Goal: Check status: Check status

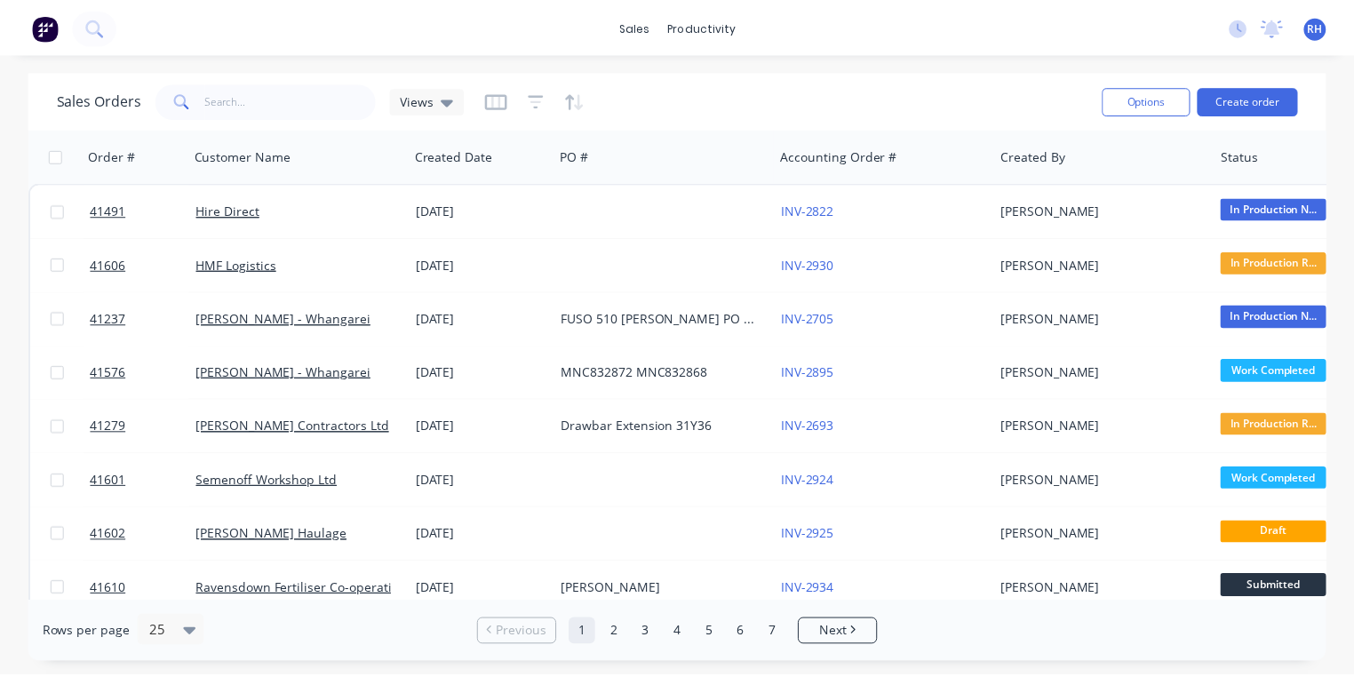
scroll to position [37, 0]
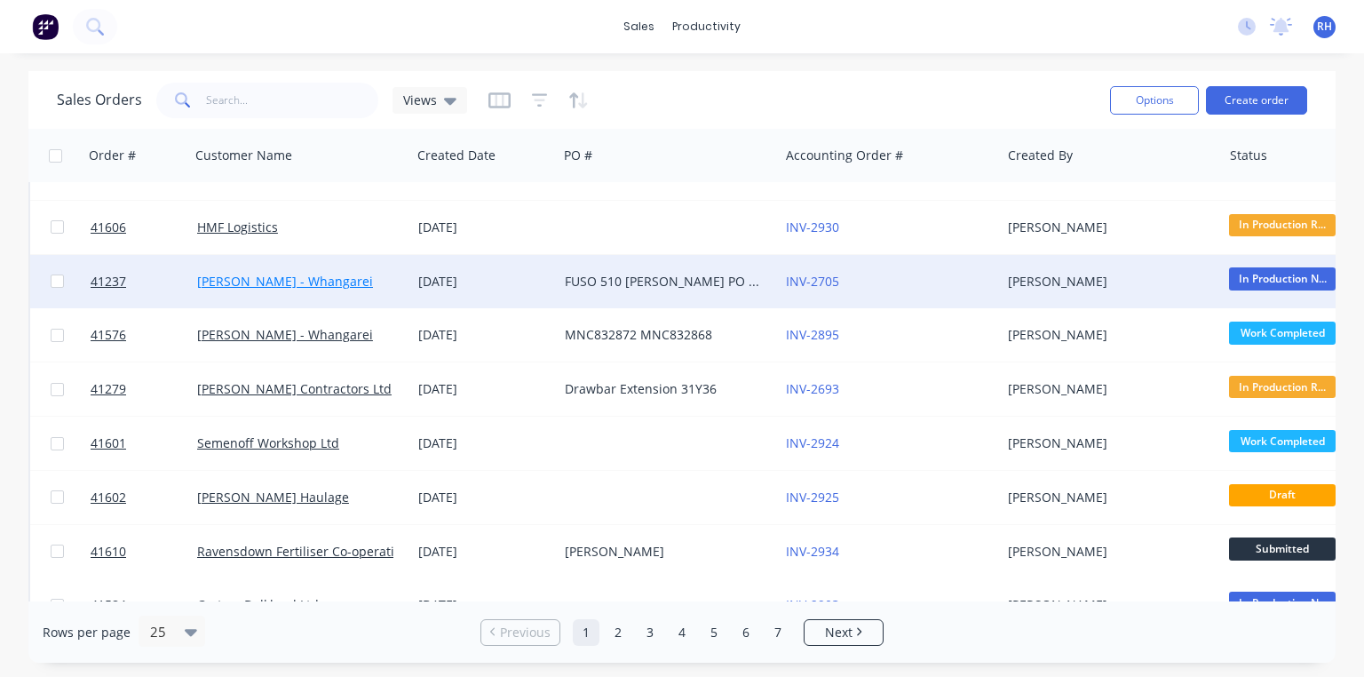
click at [342, 276] on link "[PERSON_NAME] - Whangarei" at bounding box center [285, 281] width 176 height 17
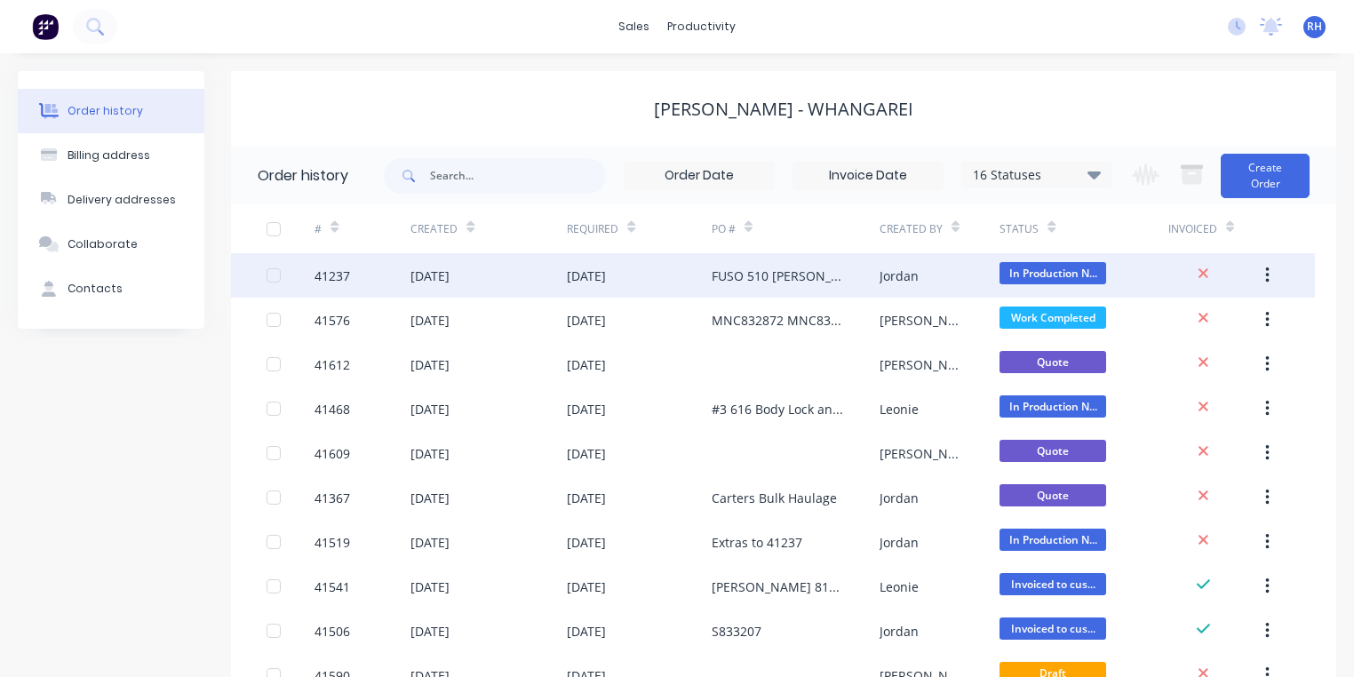
click at [606, 279] on div "[DATE]" at bounding box center [586, 275] width 39 height 19
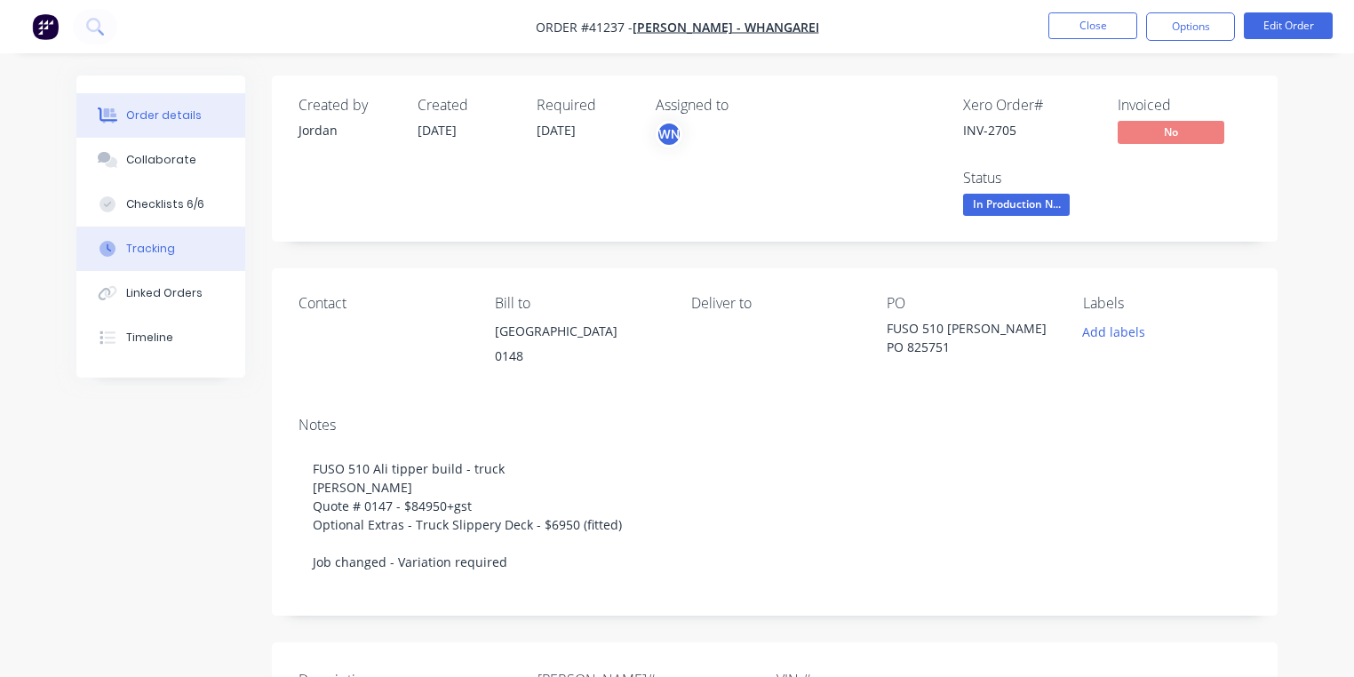
click at [185, 256] on button "Tracking" at bounding box center [160, 248] width 169 height 44
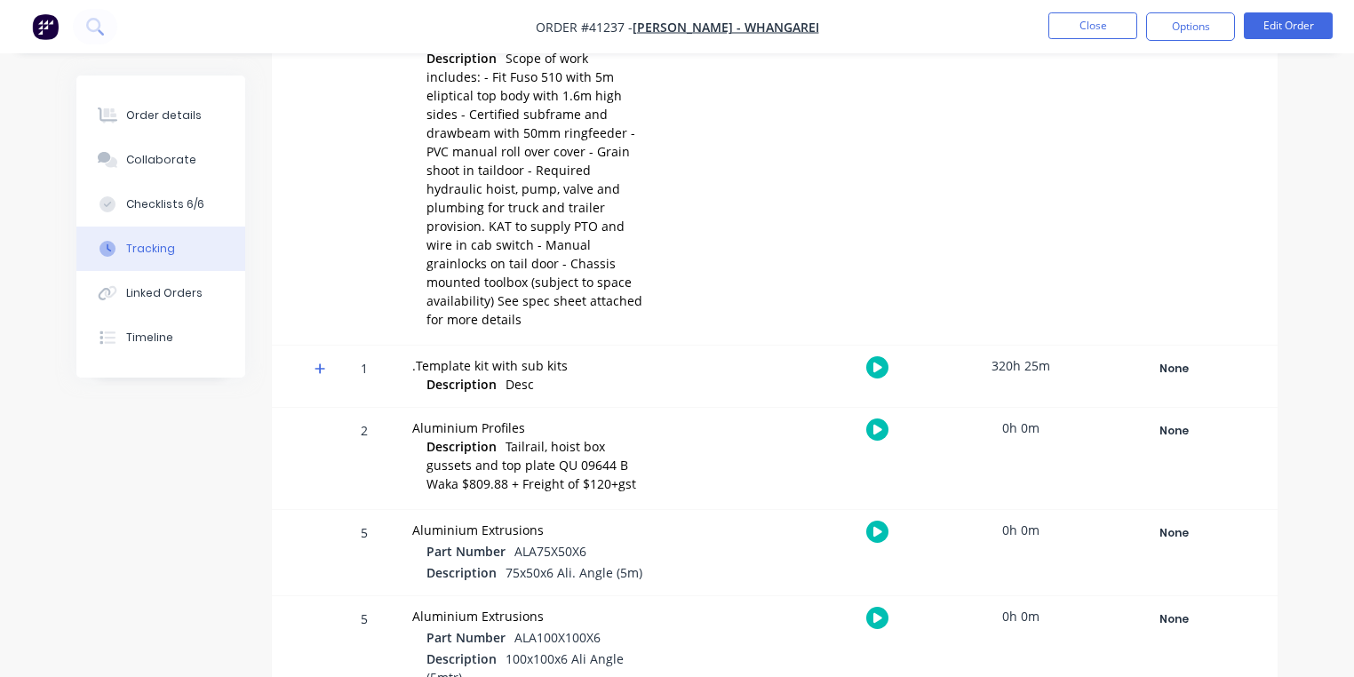
scroll to position [430, 0]
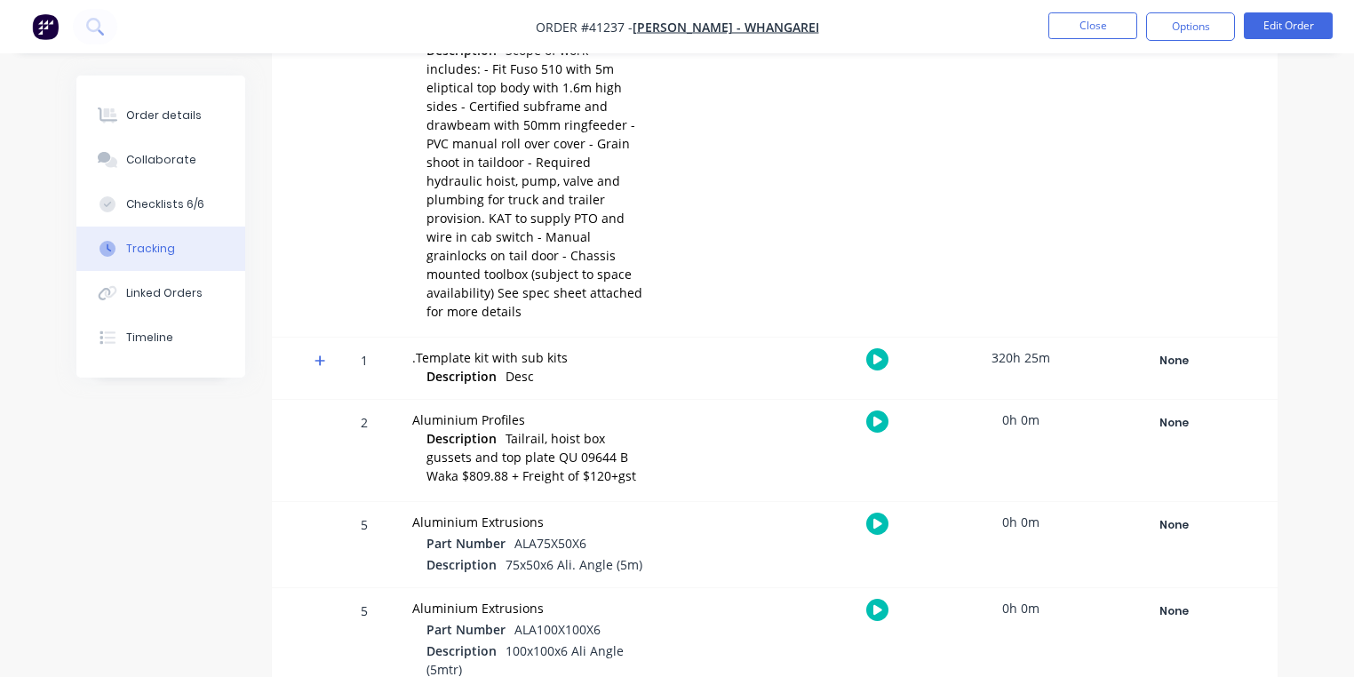
click at [319, 354] on icon at bounding box center [320, 360] width 12 height 12
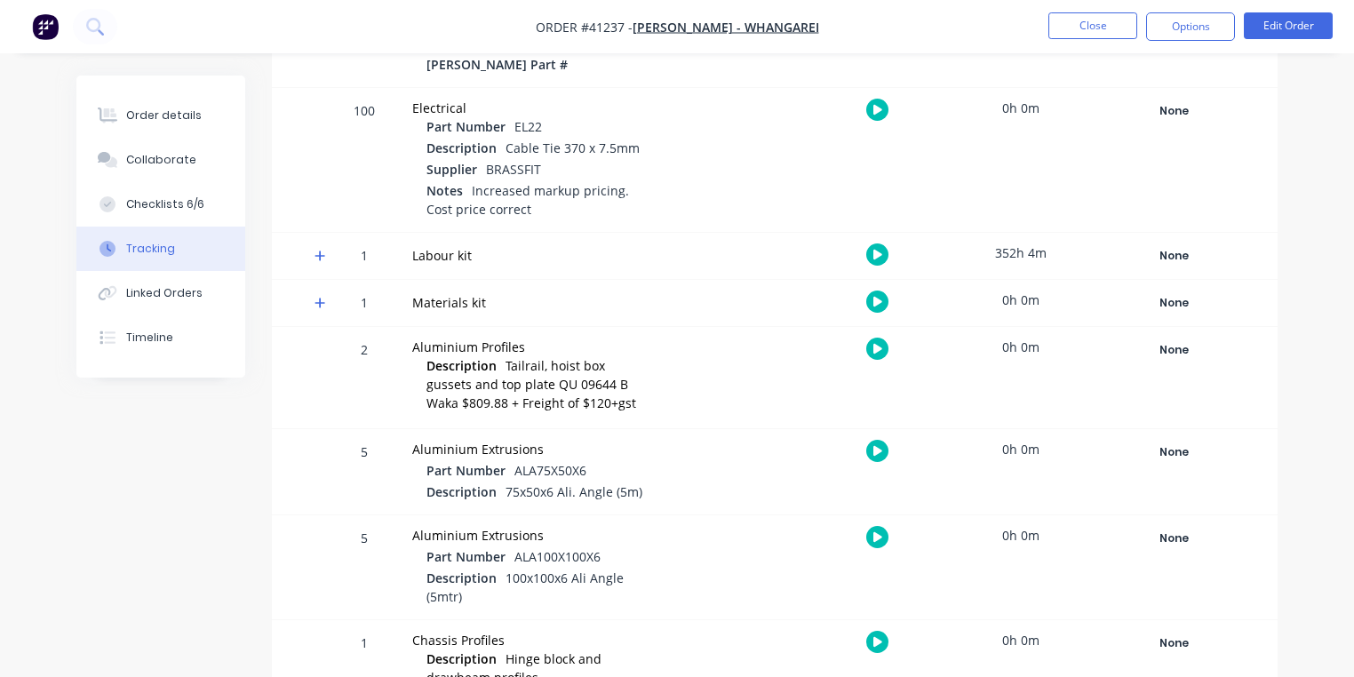
scroll to position [1376, 0]
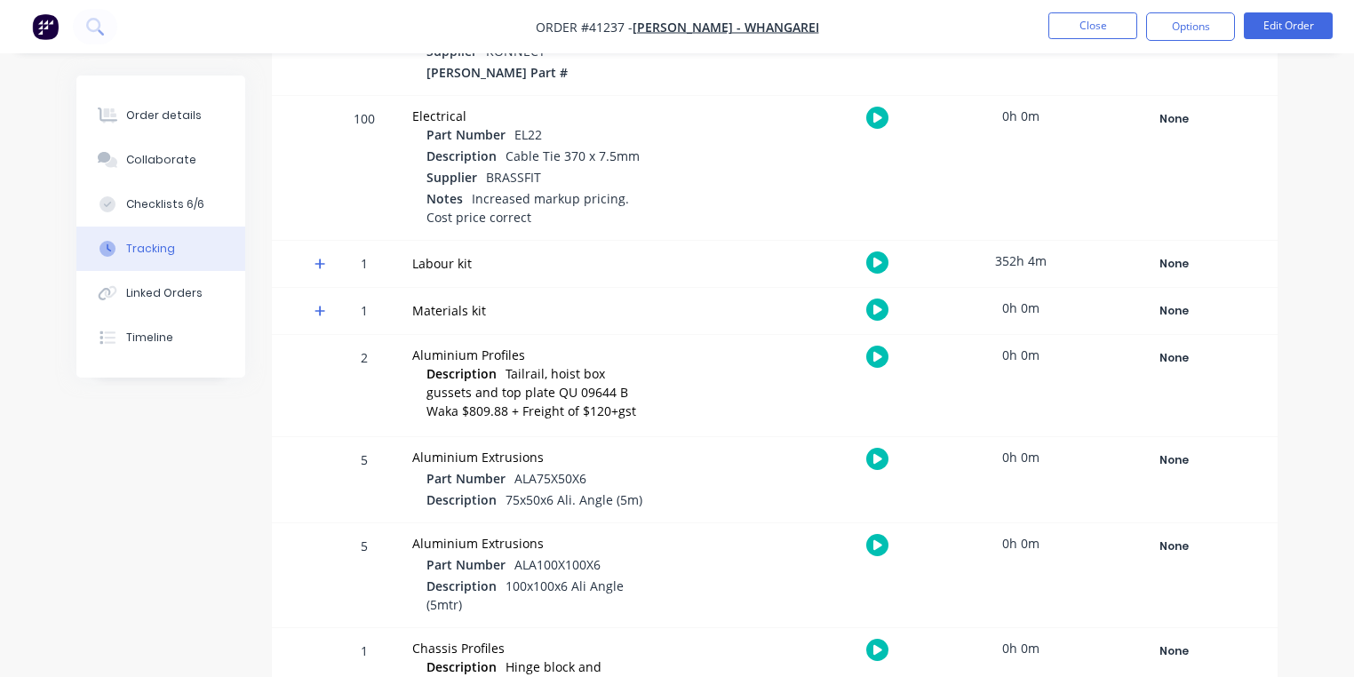
click at [542, 448] on div "Aluminium Extrusions" at bounding box center [528, 457] width 233 height 19
click at [320, 258] on icon at bounding box center [319, 263] width 11 height 11
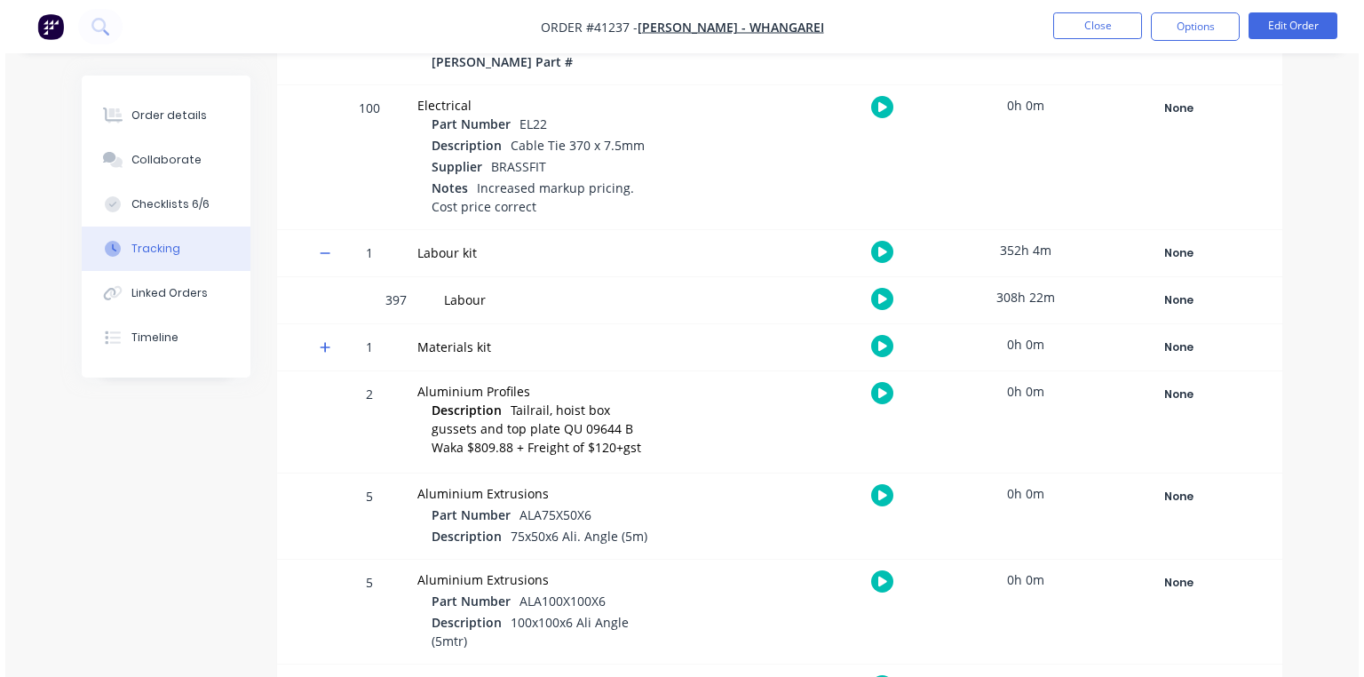
scroll to position [1417, 0]
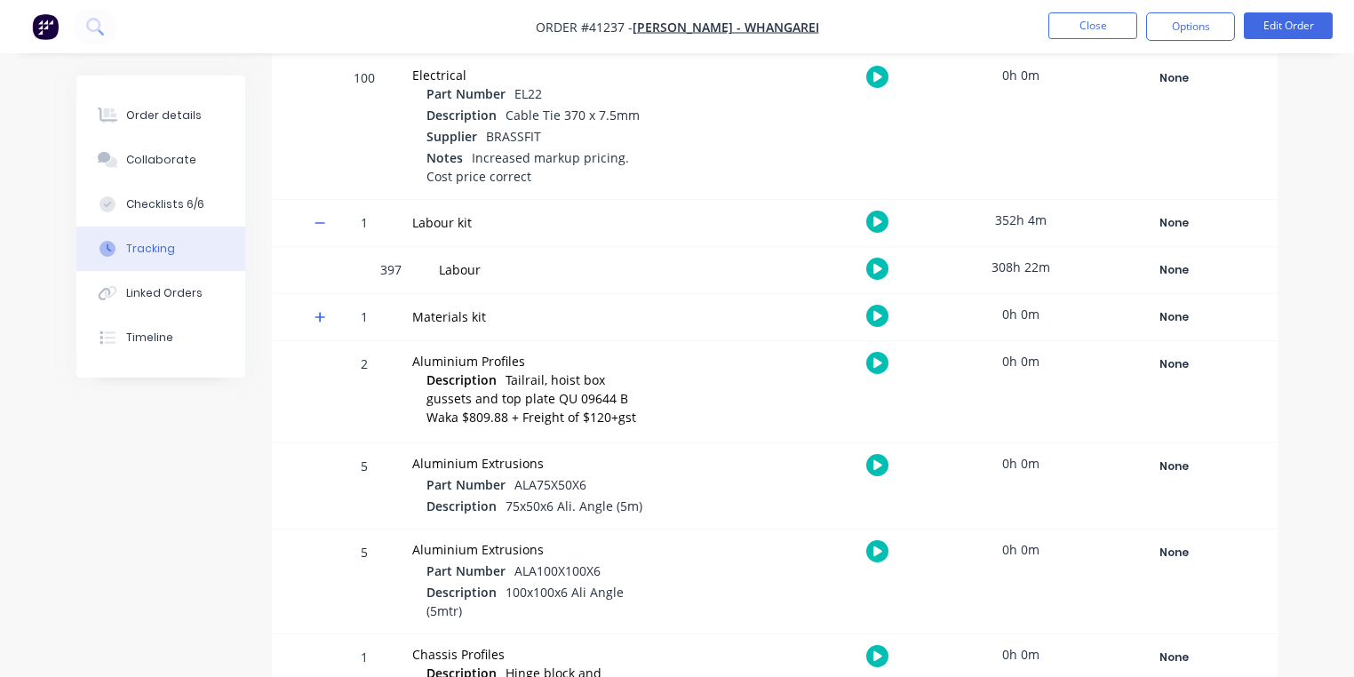
click at [877, 264] on icon "button" at bounding box center [877, 269] width 9 height 10
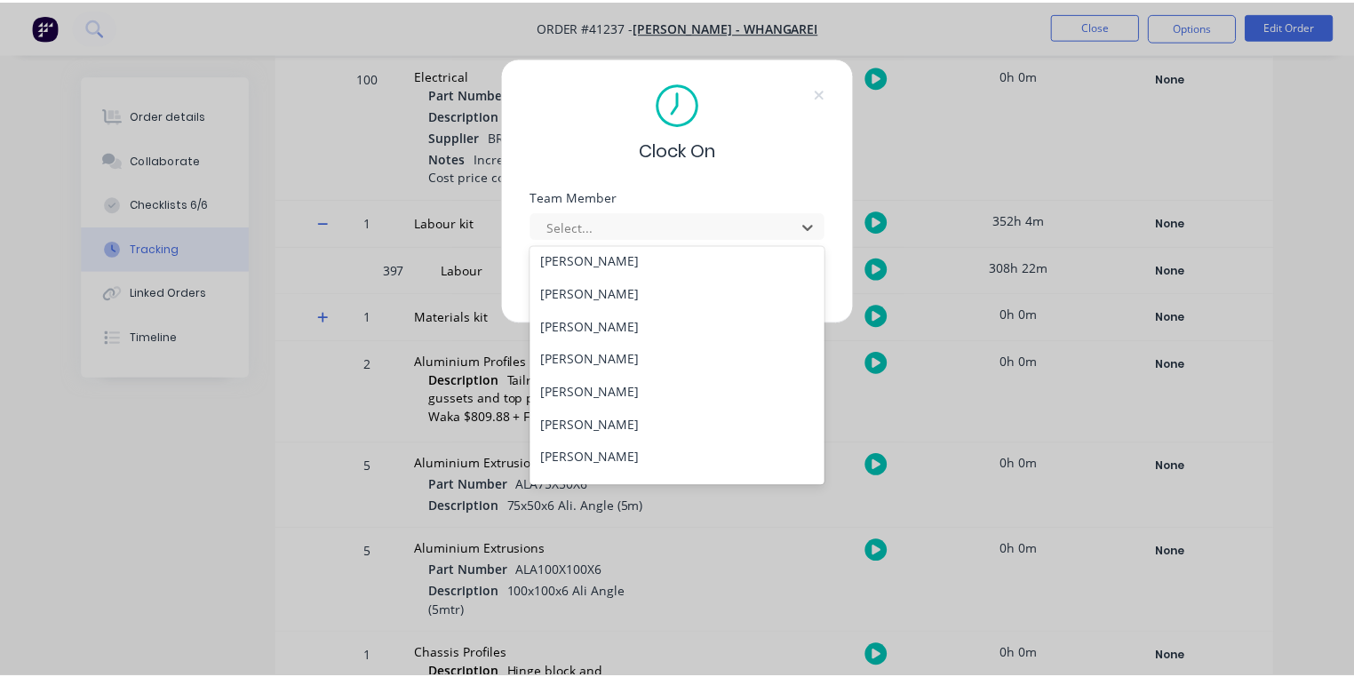
scroll to position [365, 0]
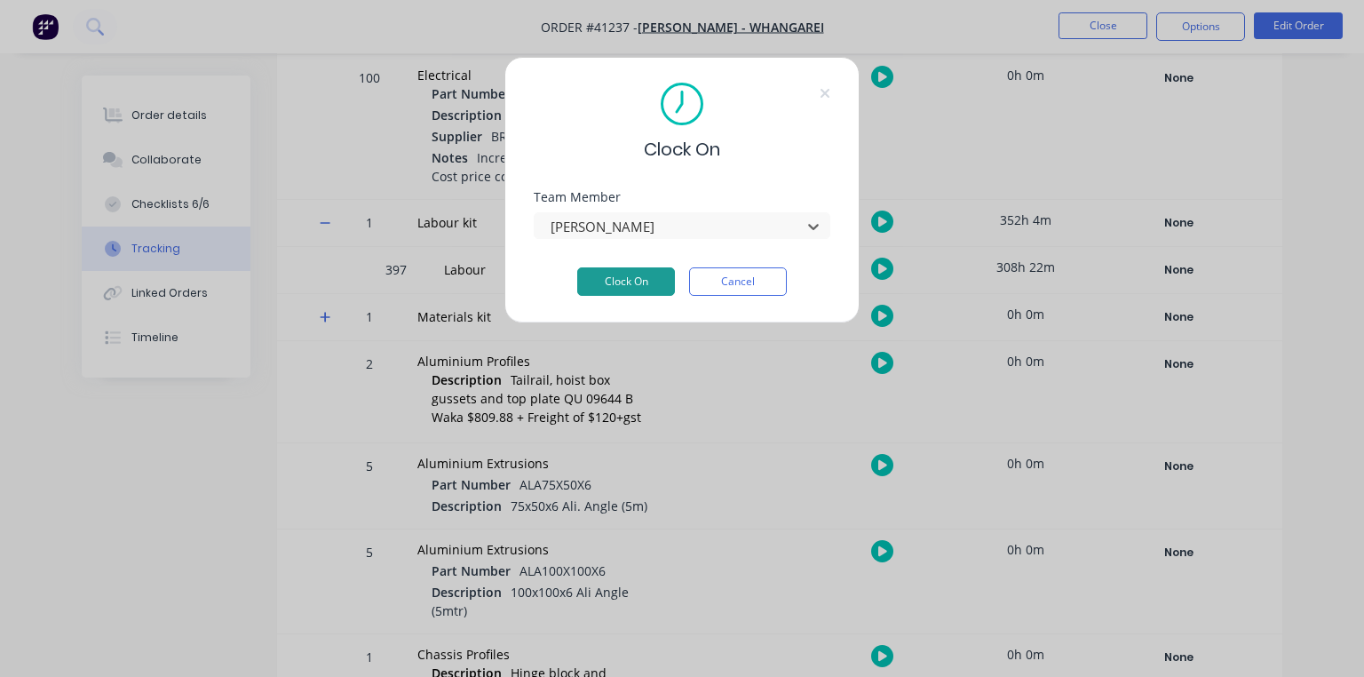
click at [644, 288] on button "Clock On" at bounding box center [626, 281] width 98 height 28
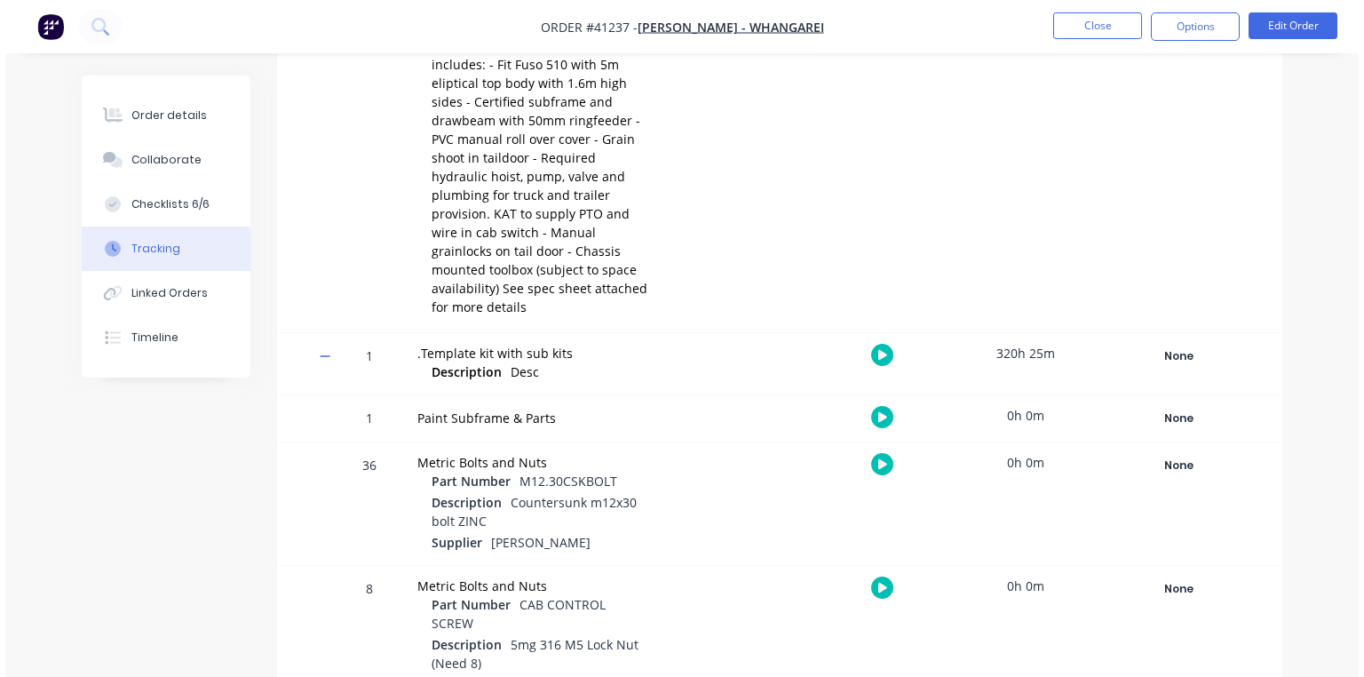
scroll to position [0, 0]
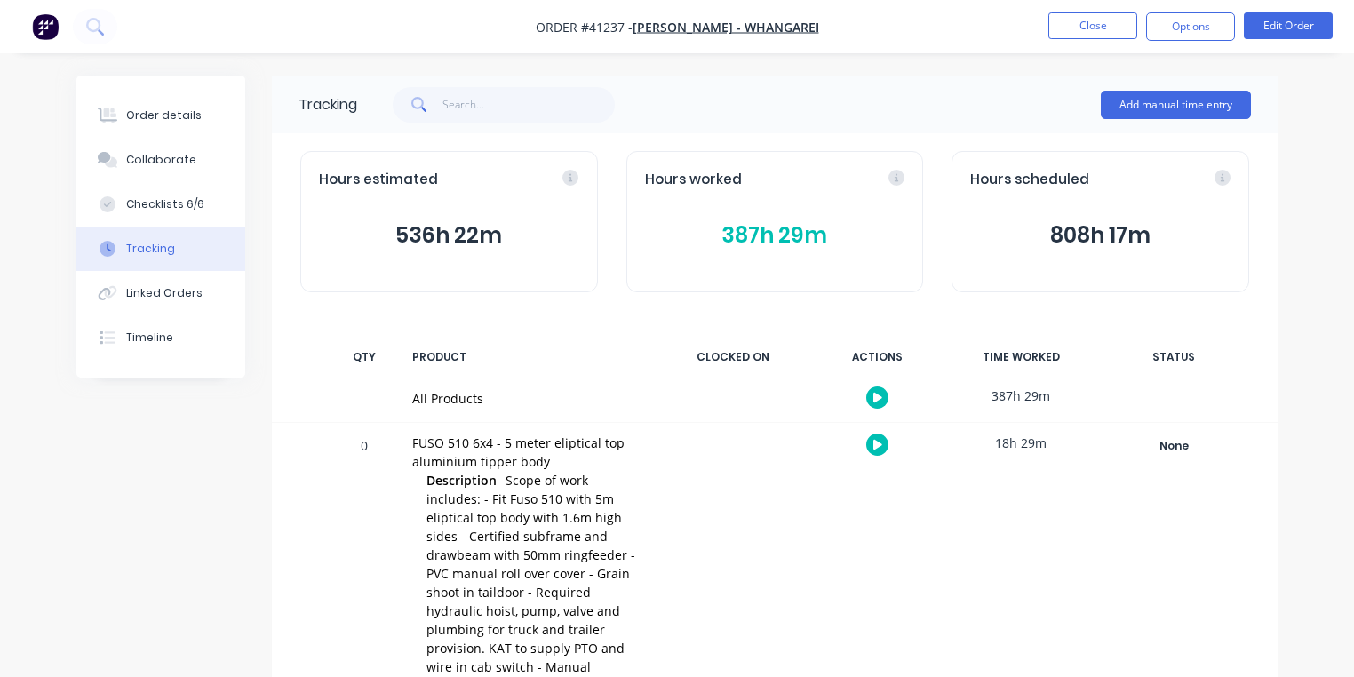
click at [777, 247] on button "387h 29m" at bounding box center [775, 235] width 260 height 34
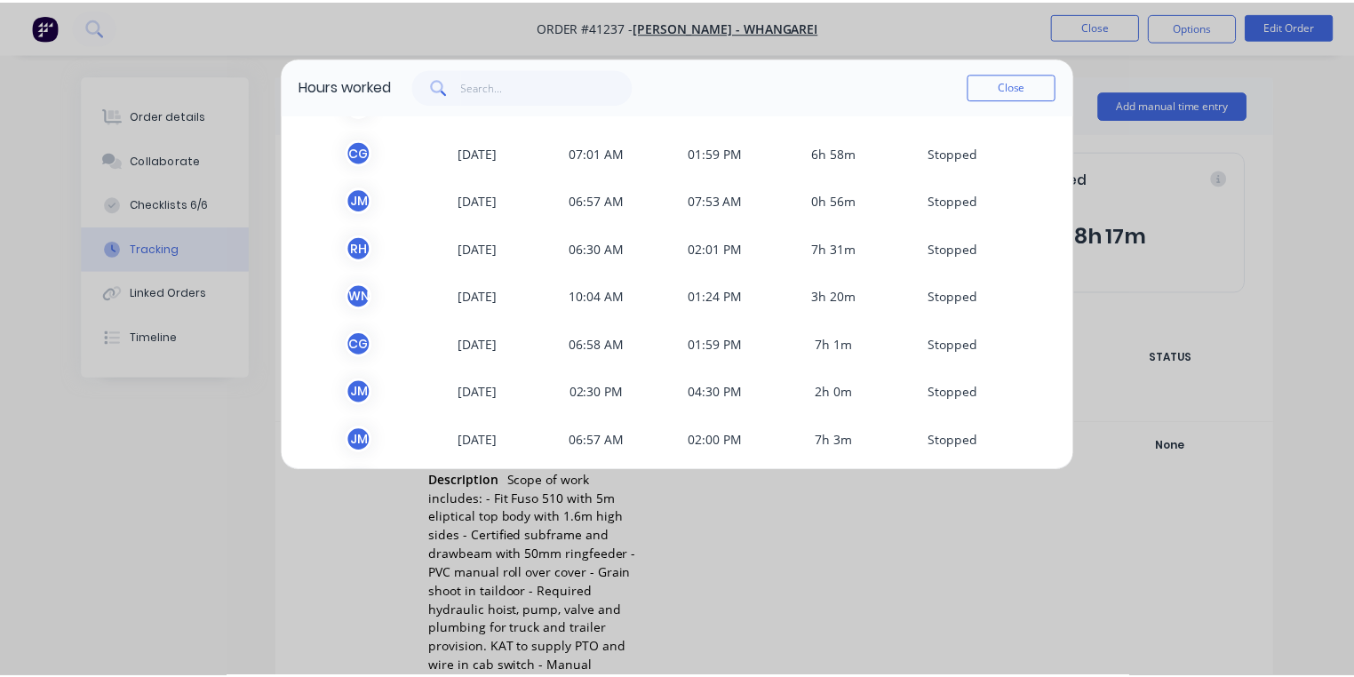
scroll to position [234, 0]
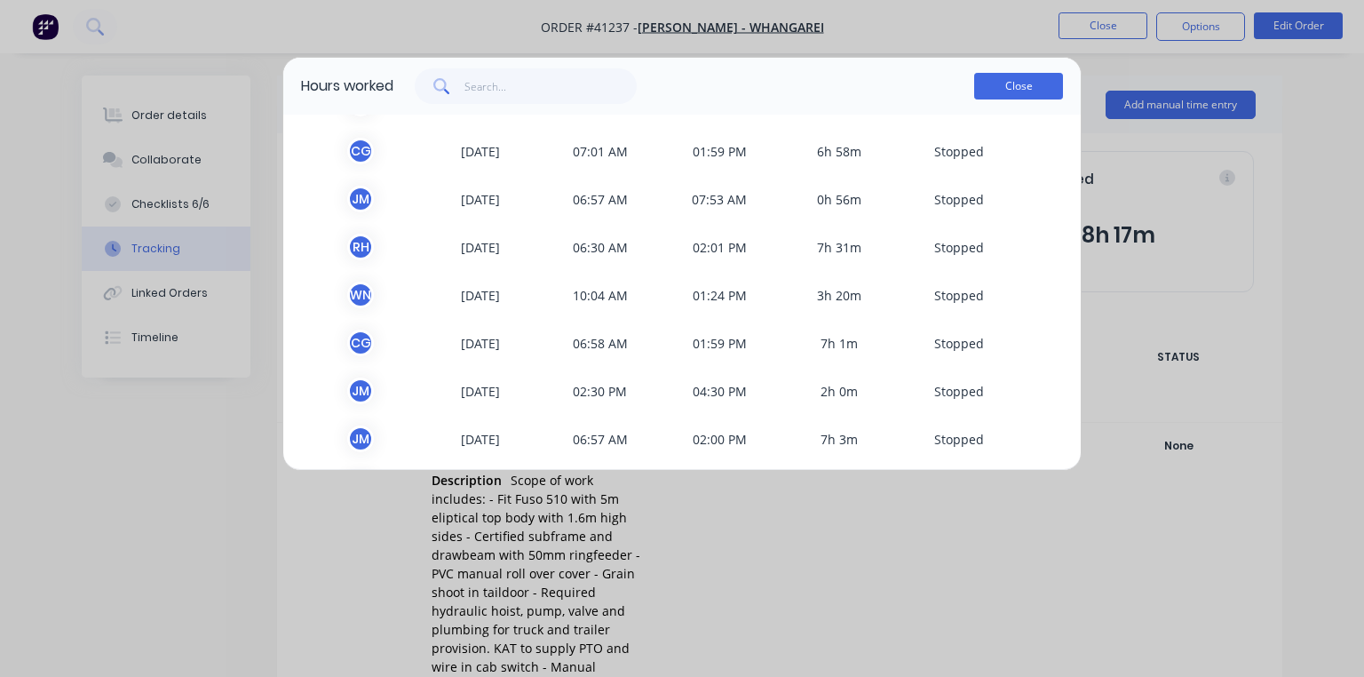
click at [1023, 94] on button "Close" at bounding box center [1018, 86] width 89 height 27
